Goal: Task Accomplishment & Management: Use online tool/utility

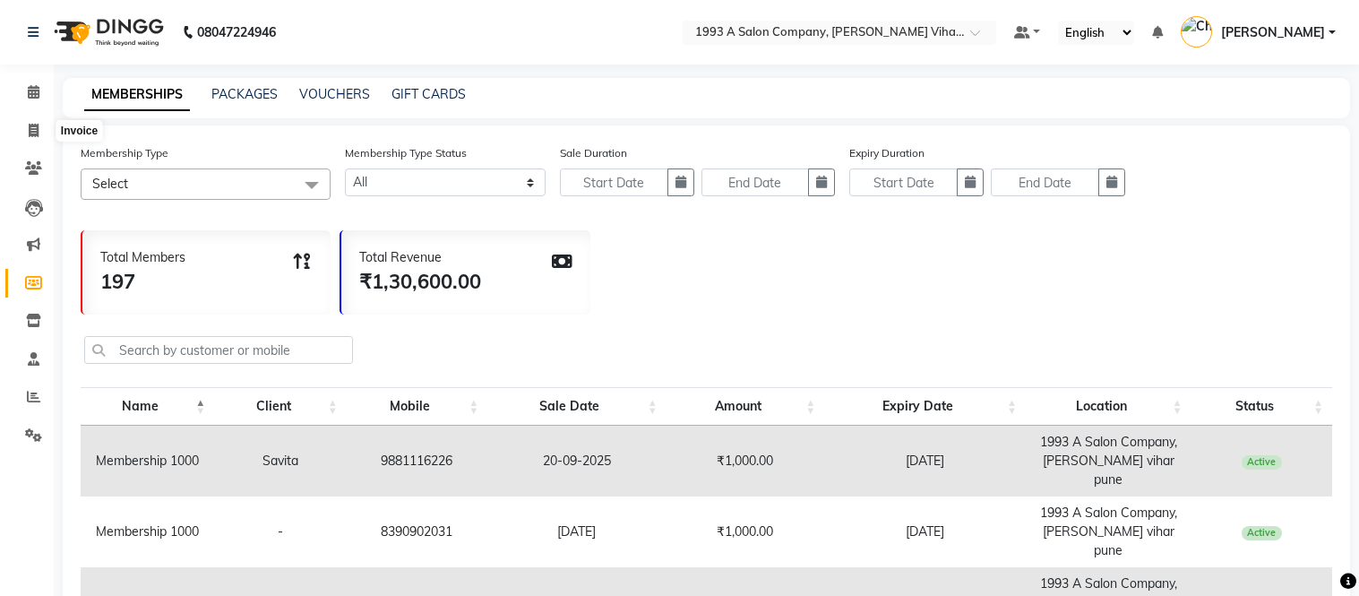
click at [36, 128] on icon at bounding box center [34, 130] width 10 height 13
select select "4955"
select select "service"
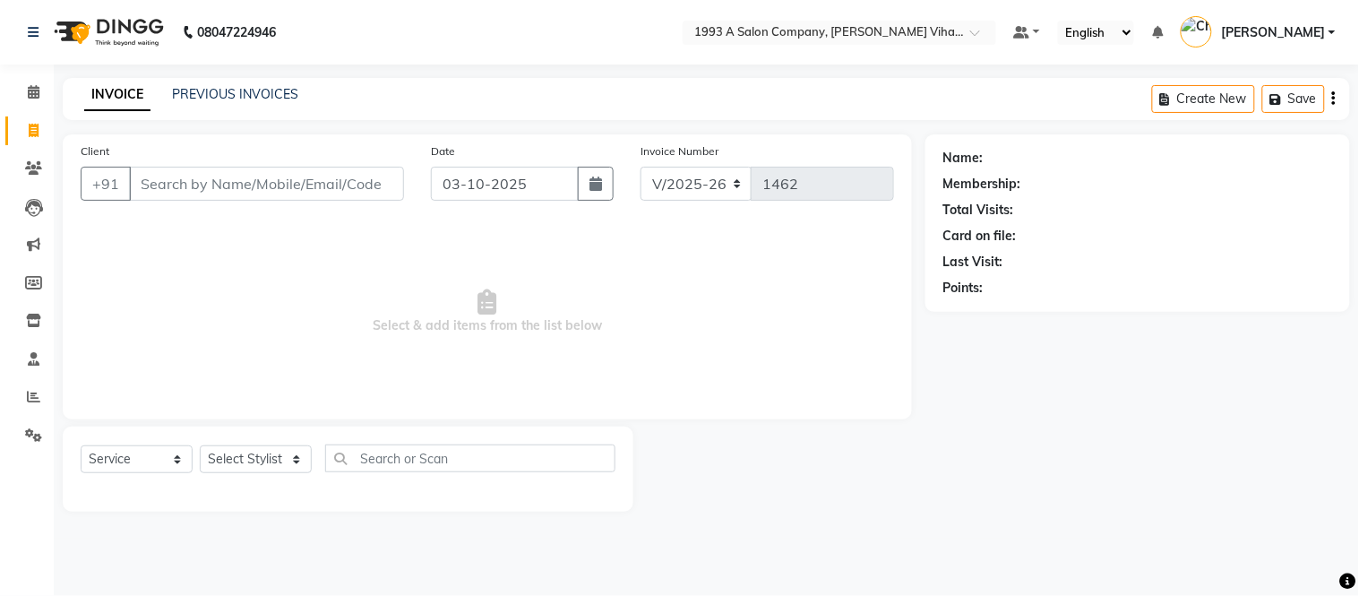
click at [224, 185] on input "Client" at bounding box center [266, 184] width 275 height 34
click at [34, 168] on icon at bounding box center [33, 167] width 17 height 13
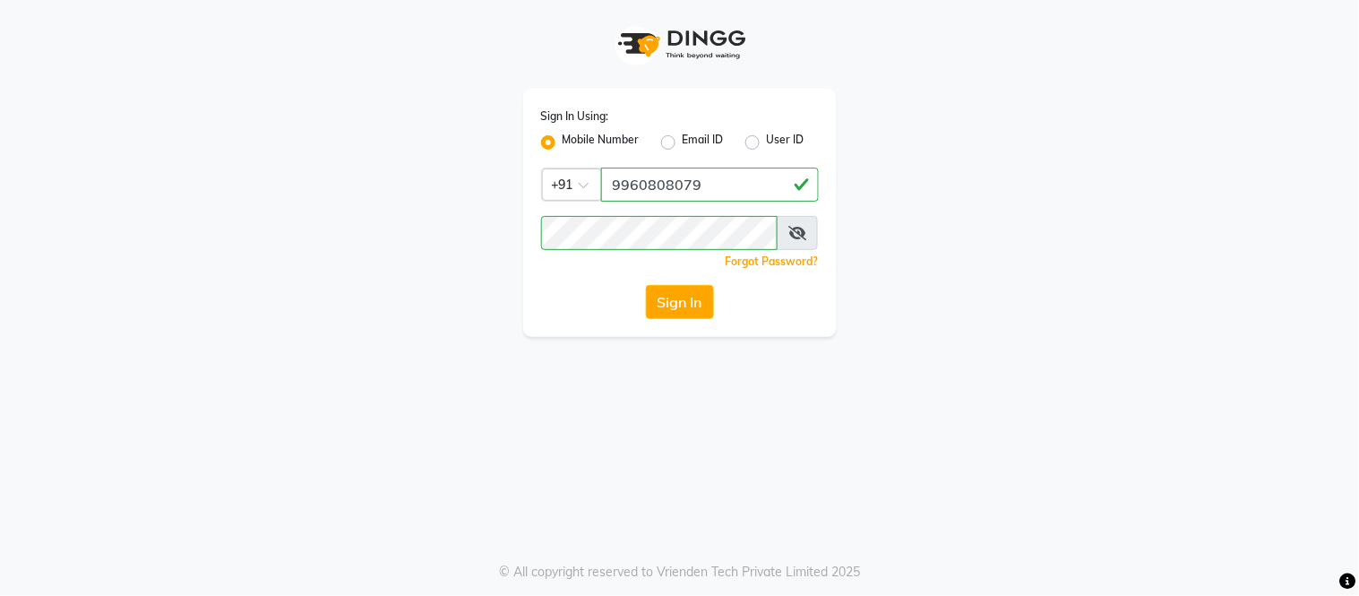
click at [663, 294] on button "Sign In" at bounding box center [680, 302] width 68 height 34
